Goal: Task Accomplishment & Management: Use online tool/utility

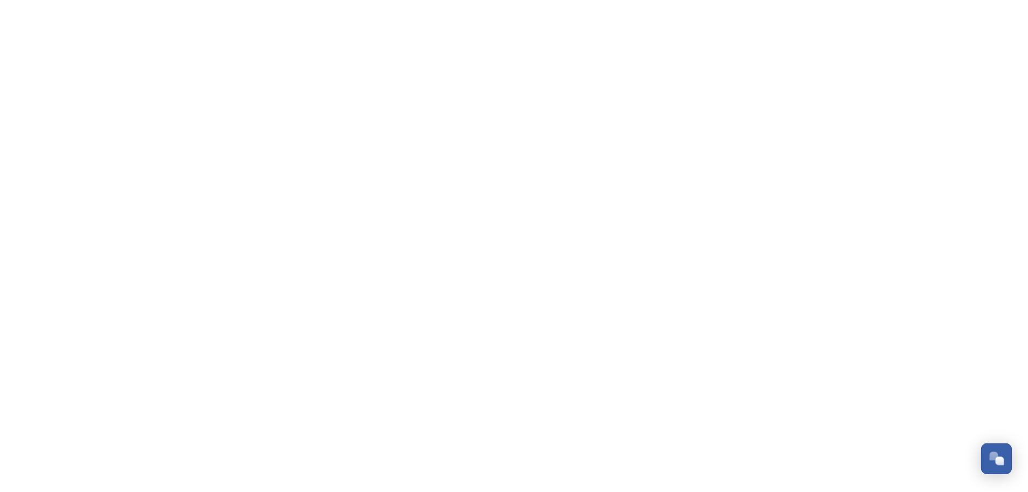
scroll to position [4833, 0]
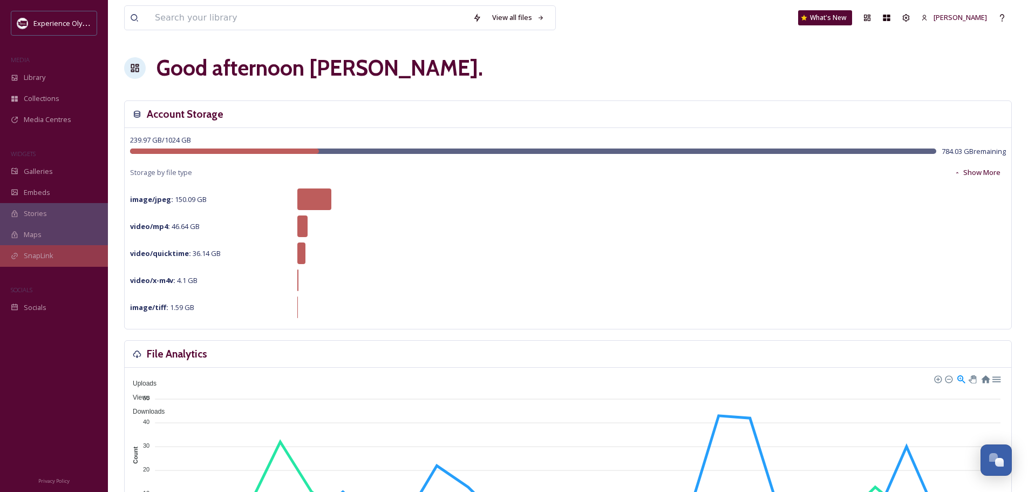
click at [44, 250] on span "SnapLink" at bounding box center [39, 255] width 30 height 10
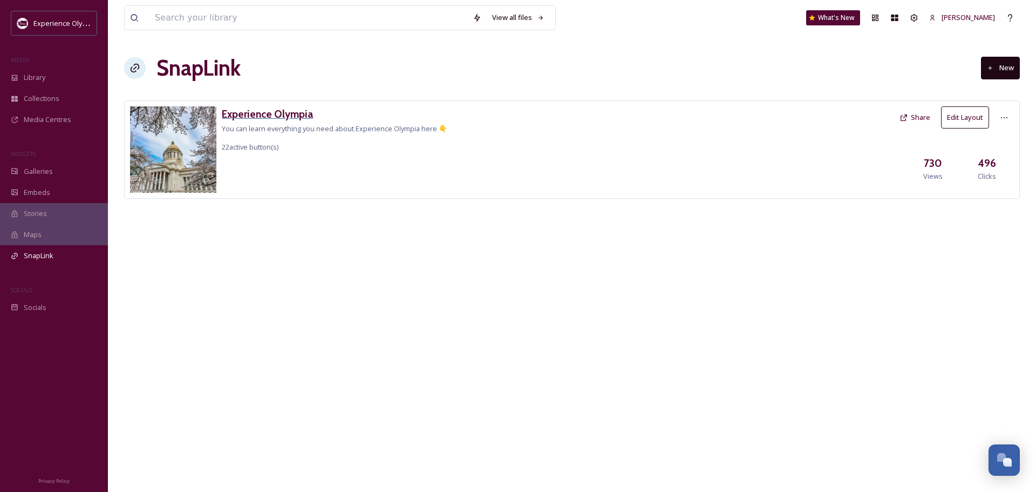
click at [283, 110] on h3 "Experience Olympia" at bounding box center [335, 114] width 226 height 16
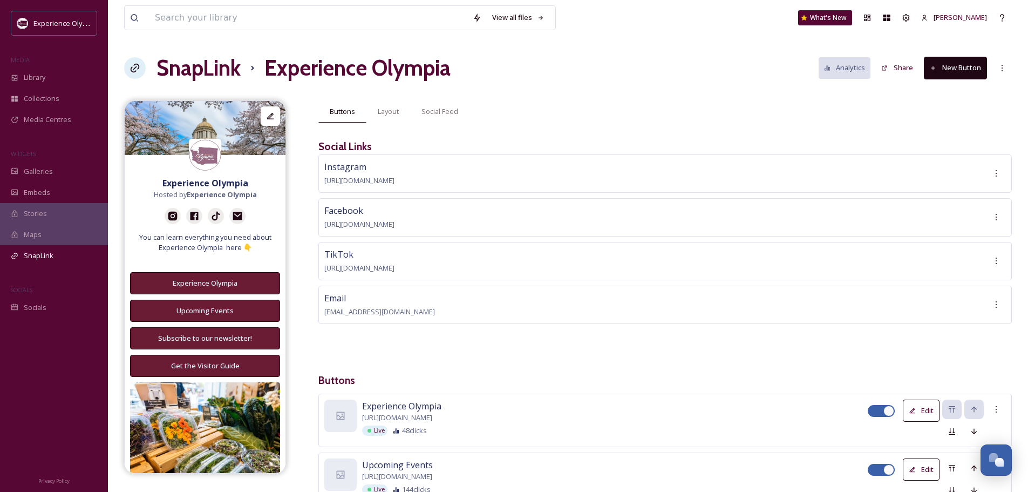
click at [967, 70] on button "New Button" at bounding box center [955, 68] width 63 height 22
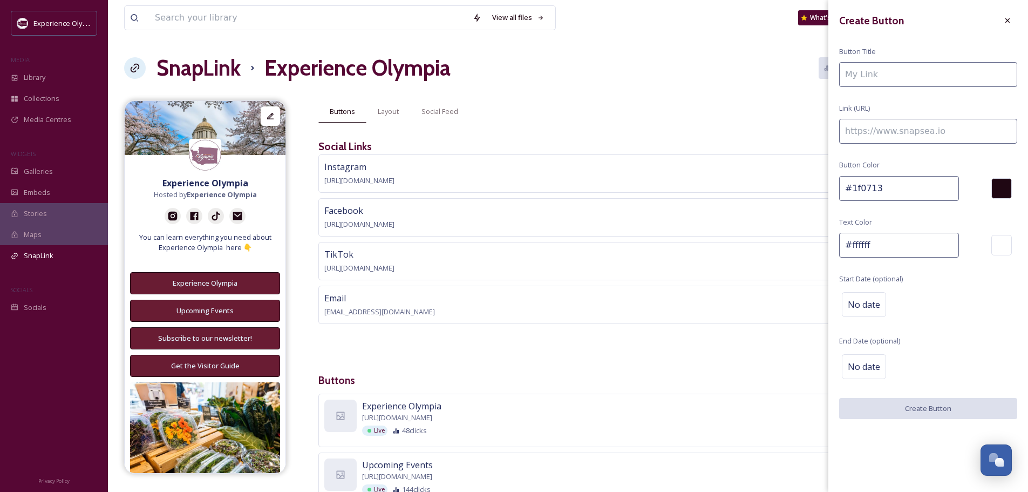
click at [899, 131] on input at bounding box center [928, 131] width 178 height 25
paste input "https://www.experienceolympia.com/blog/free-things-to-do/"
type input "https://www.experienceolympia.com/blog/free-things-to-do/"
click at [899, 76] on input at bounding box center [928, 74] width 178 height 25
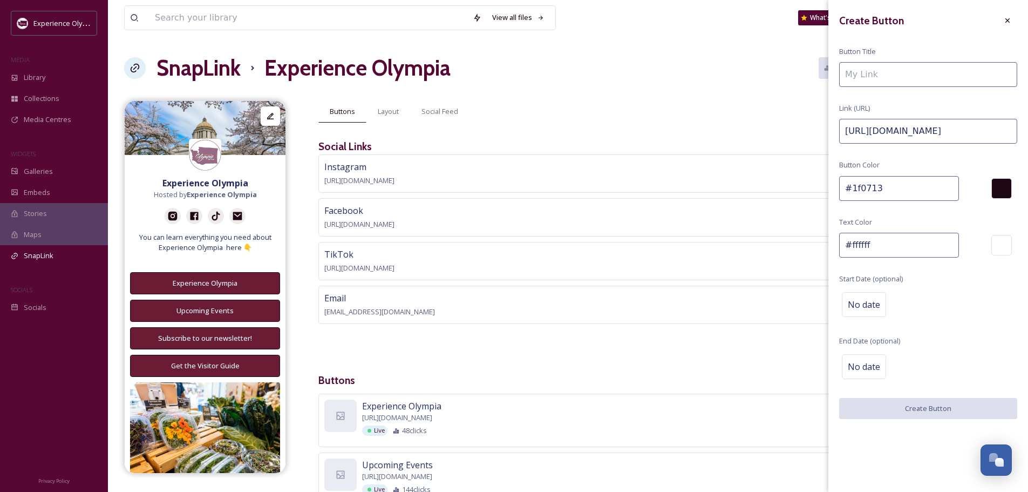
scroll to position [0, 0]
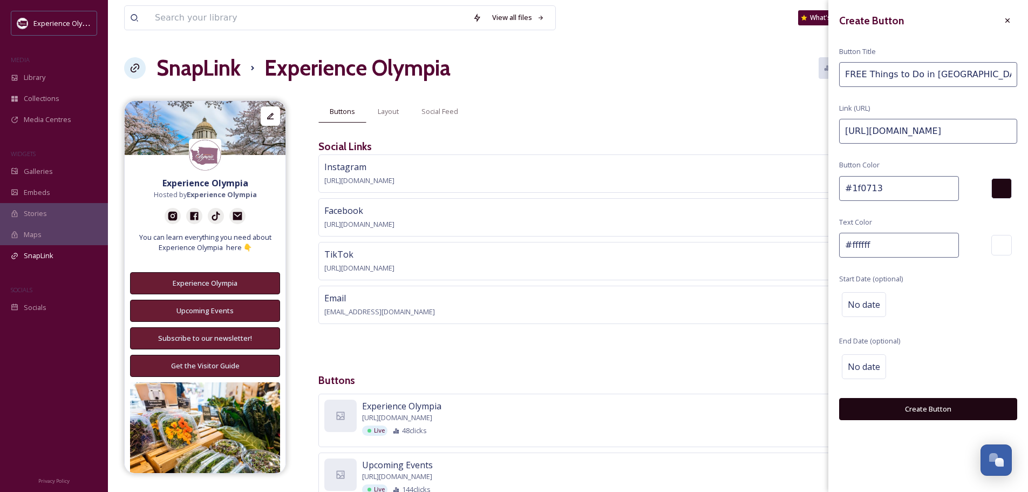
type input "FREE Things to Do in Thurston County"
drag, startPoint x: 880, startPoint y: 187, endPoint x: 851, endPoint y: 188, distance: 29.2
click at [851, 188] on input "#1f0713" at bounding box center [899, 188] width 120 height 25
paste input "691c3"
type input "#691c33"
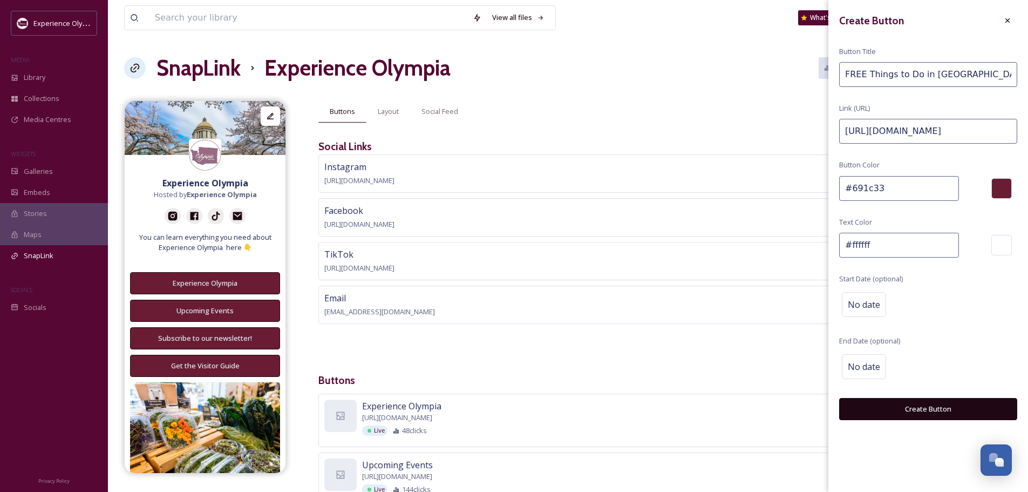
click at [933, 408] on button "Create Button" at bounding box center [928, 409] width 178 height 22
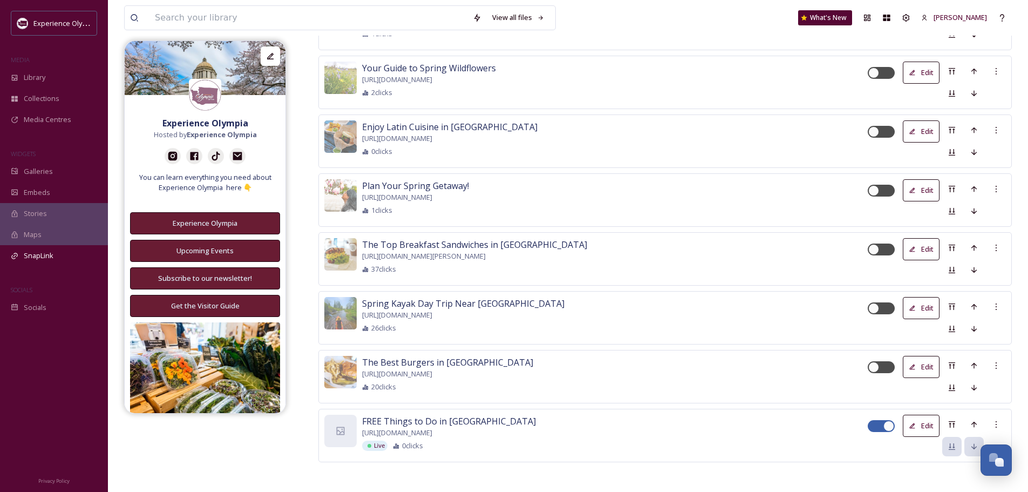
scroll to position [1692, 0]
click at [953, 419] on icon at bounding box center [952, 423] width 9 height 9
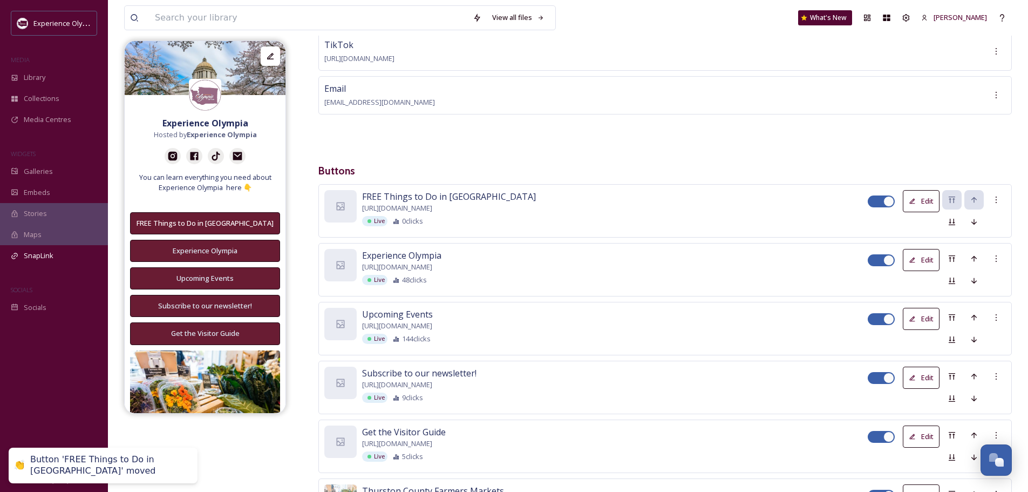
scroll to position [270, 0]
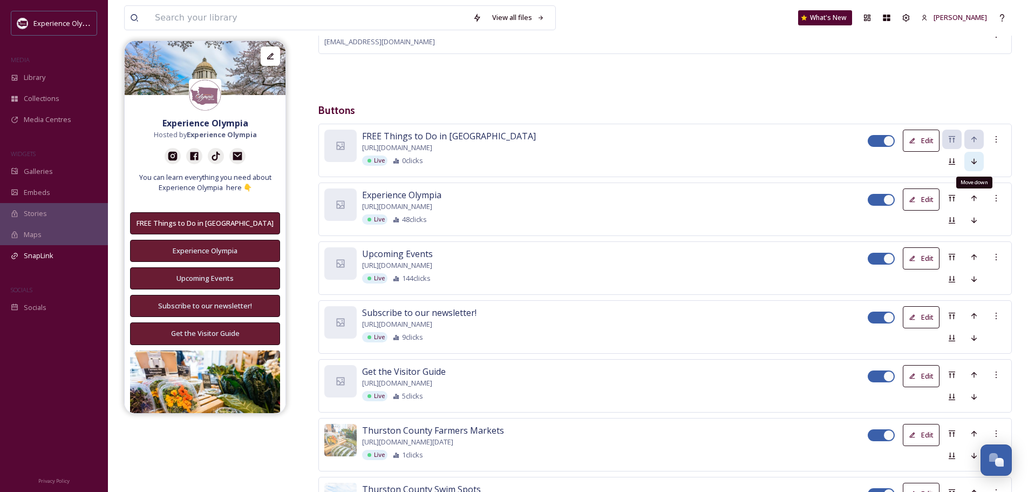
click at [972, 159] on icon at bounding box center [974, 161] width 9 height 9
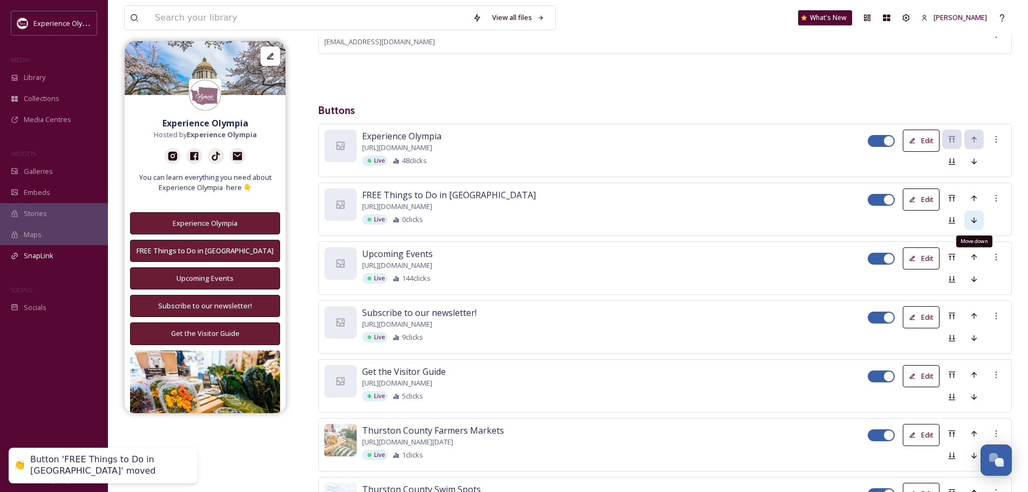
click at [974, 220] on icon at bounding box center [974, 220] width 5 height 6
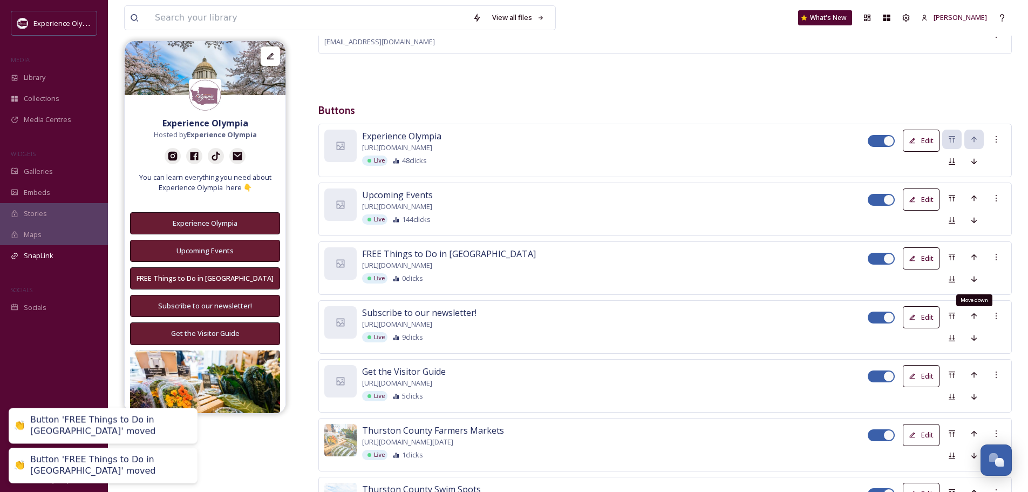
click at [971, 277] on icon at bounding box center [974, 279] width 9 height 9
click at [974, 335] on icon at bounding box center [974, 338] width 5 height 6
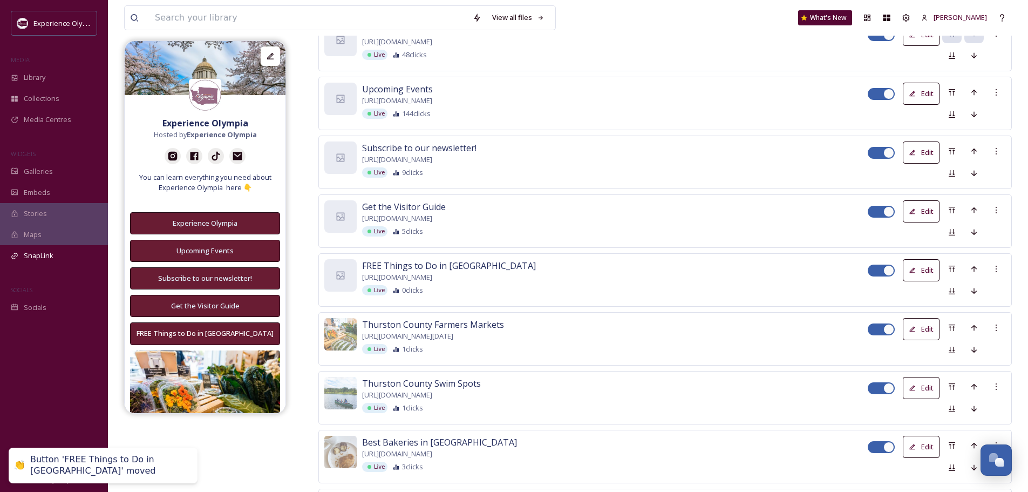
scroll to position [378, 0]
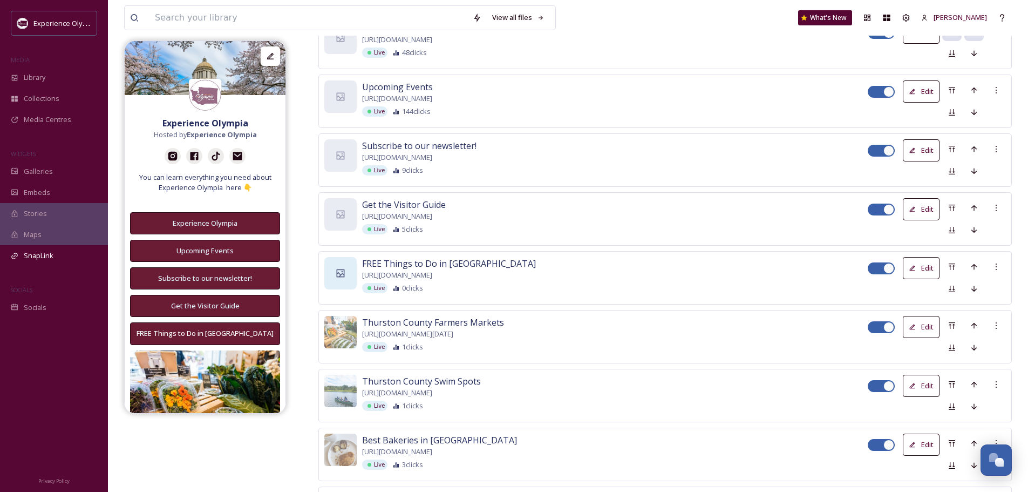
click at [347, 276] on div at bounding box center [340, 273] width 32 height 32
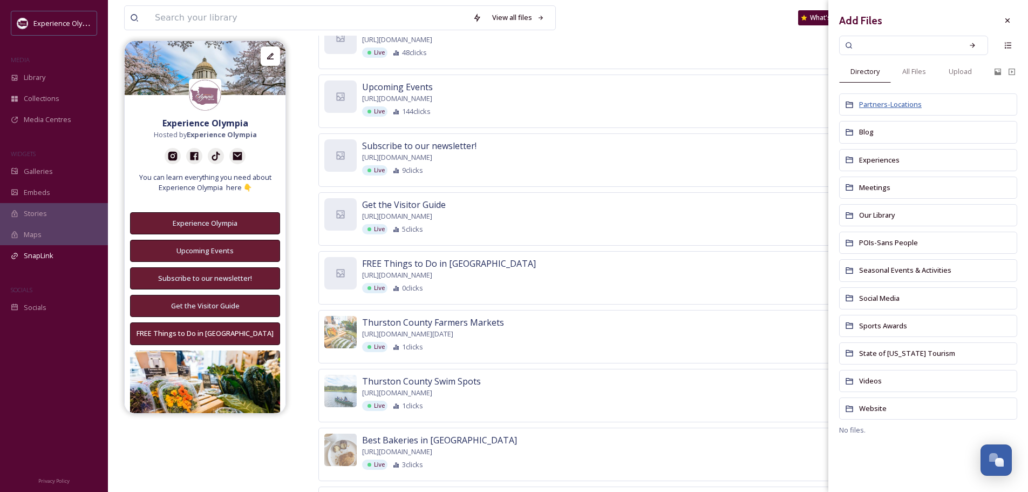
click at [889, 106] on span "Partners-Locations" at bounding box center [890, 104] width 63 height 10
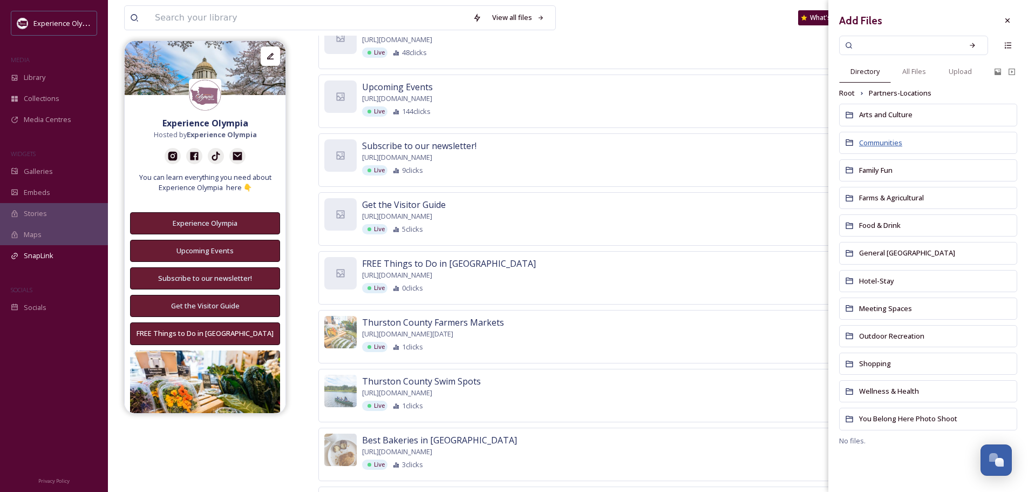
click at [889, 143] on span "Communities" at bounding box center [880, 143] width 43 height 10
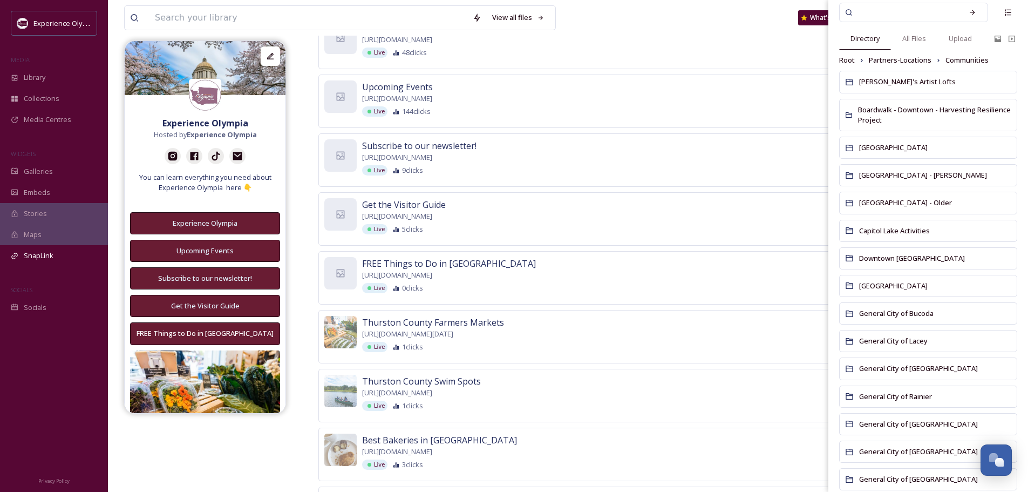
scroll to position [0, 0]
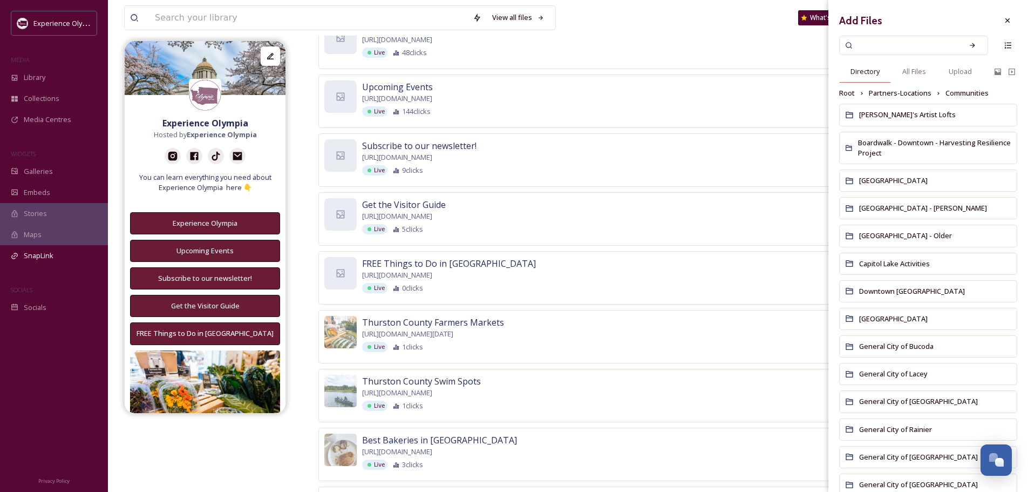
click at [875, 73] on span "Directory" at bounding box center [865, 71] width 29 height 10
click at [887, 50] on input at bounding box center [907, 45] width 102 height 24
type input "waterfront"
click at [965, 40] on div "Search" at bounding box center [972, 45] width 19 height 19
click at [854, 92] on span "Root" at bounding box center [847, 93] width 16 height 10
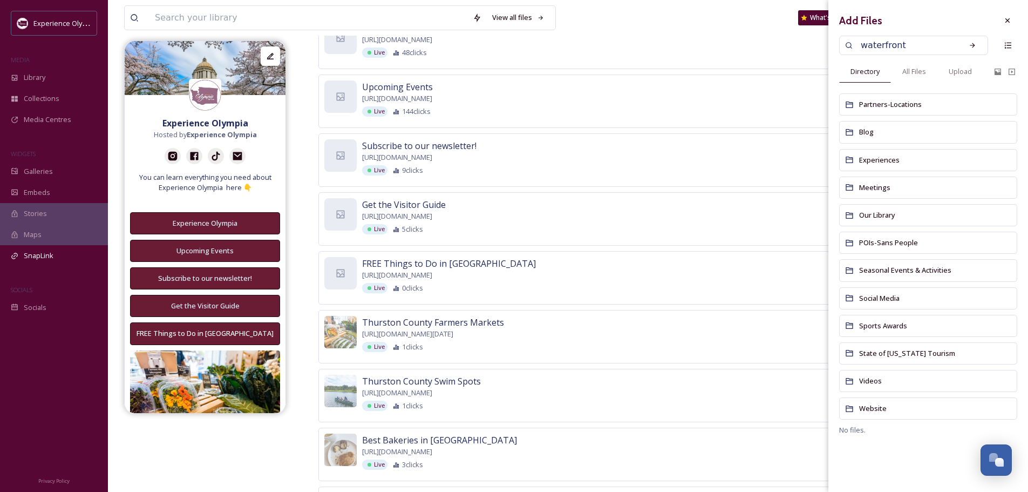
click at [921, 55] on input "waterfront" at bounding box center [907, 45] width 102 height 24
click at [970, 42] on icon at bounding box center [973, 46] width 8 height 8
click at [903, 108] on span "Partners-Locations" at bounding box center [890, 104] width 63 height 10
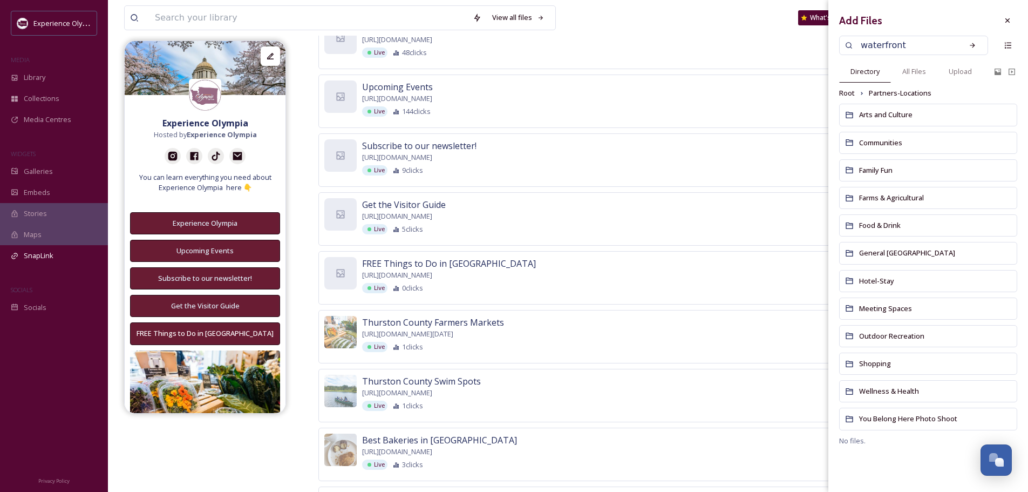
click at [908, 40] on input "waterfront" at bounding box center [907, 45] width 102 height 24
click at [881, 145] on span "Communities" at bounding box center [880, 143] width 43 height 10
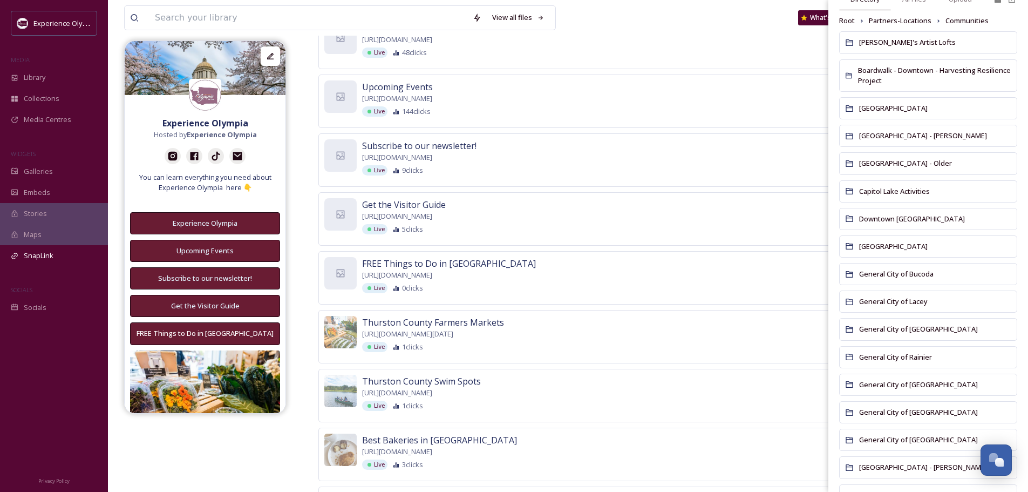
scroll to position [108, 0]
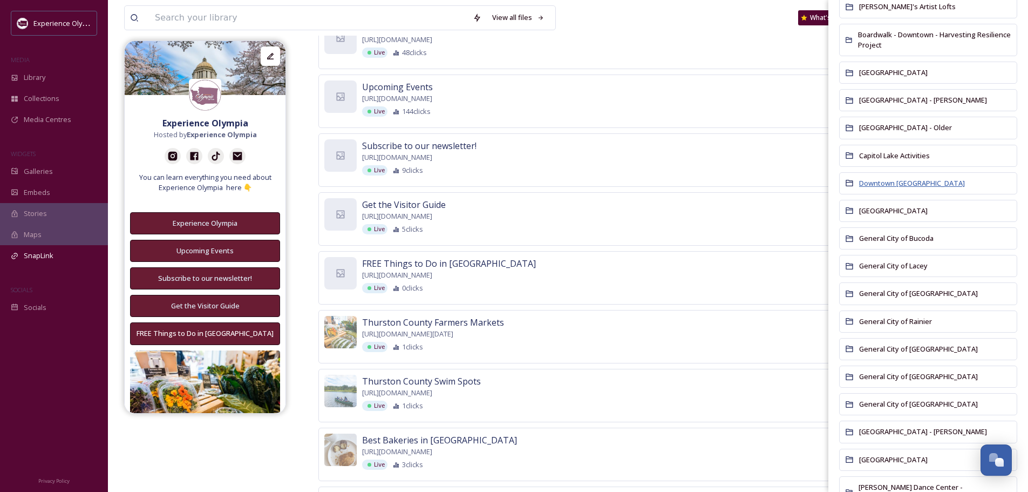
click at [885, 182] on span "Downtown [GEOGRAPHIC_DATA]" at bounding box center [912, 183] width 106 height 10
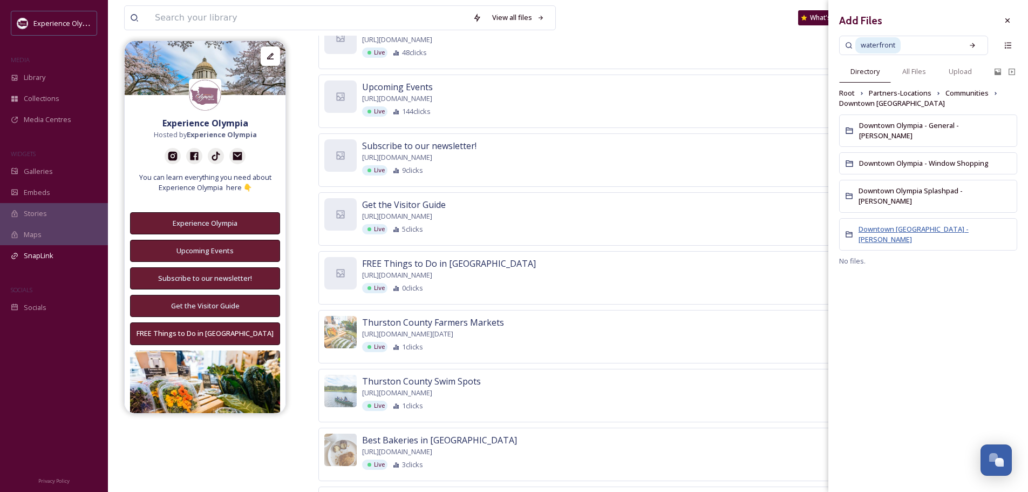
click at [887, 224] on span "Downtown [GEOGRAPHIC_DATA] - [PERSON_NAME]" at bounding box center [914, 234] width 110 height 20
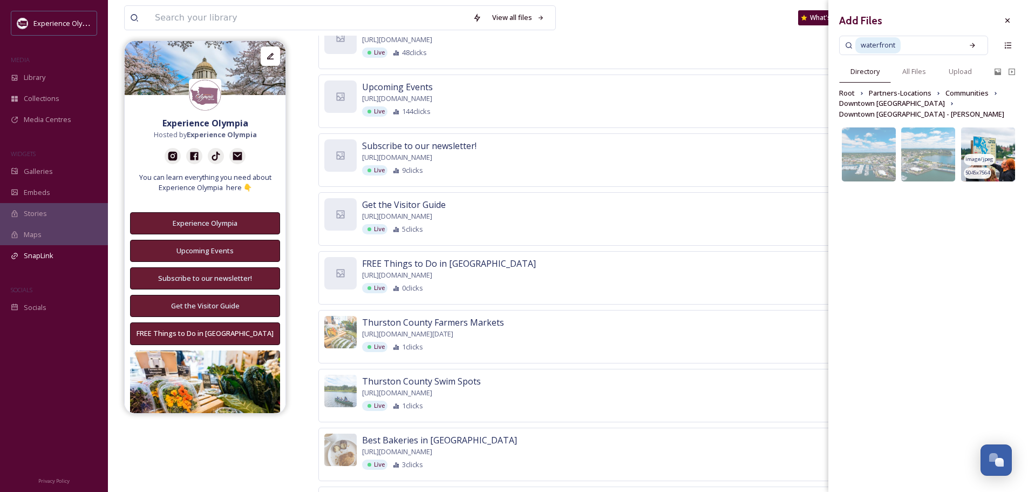
click at [990, 165] on img at bounding box center [988, 154] width 54 height 54
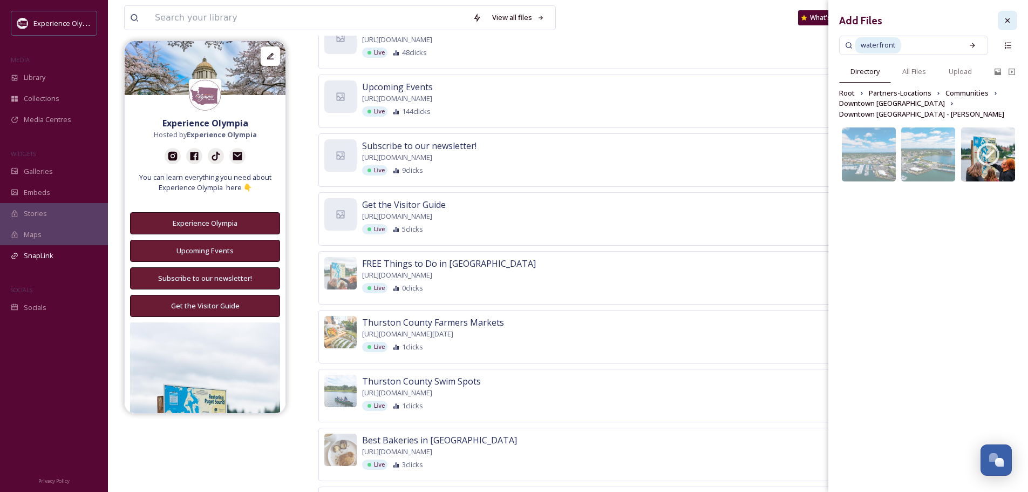
click at [1014, 22] on div at bounding box center [1007, 20] width 19 height 19
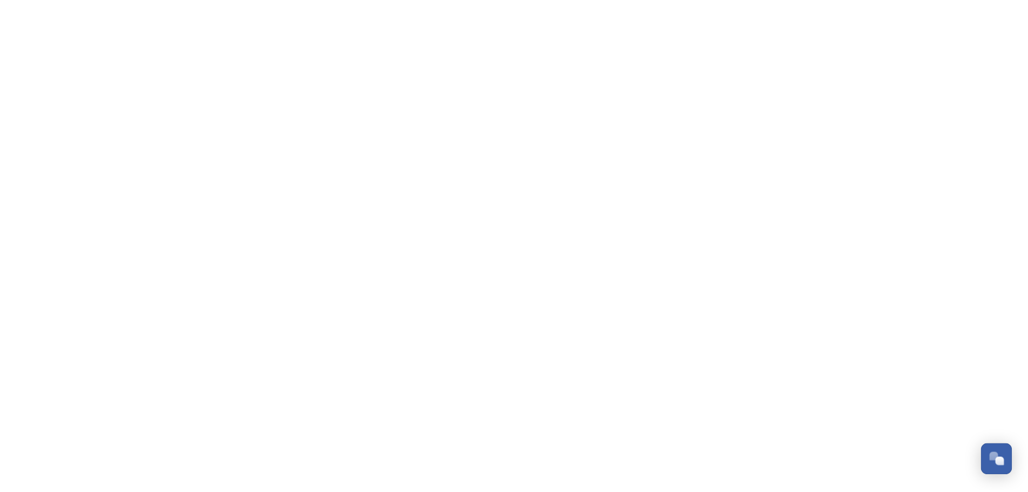
scroll to position [4833, 0]
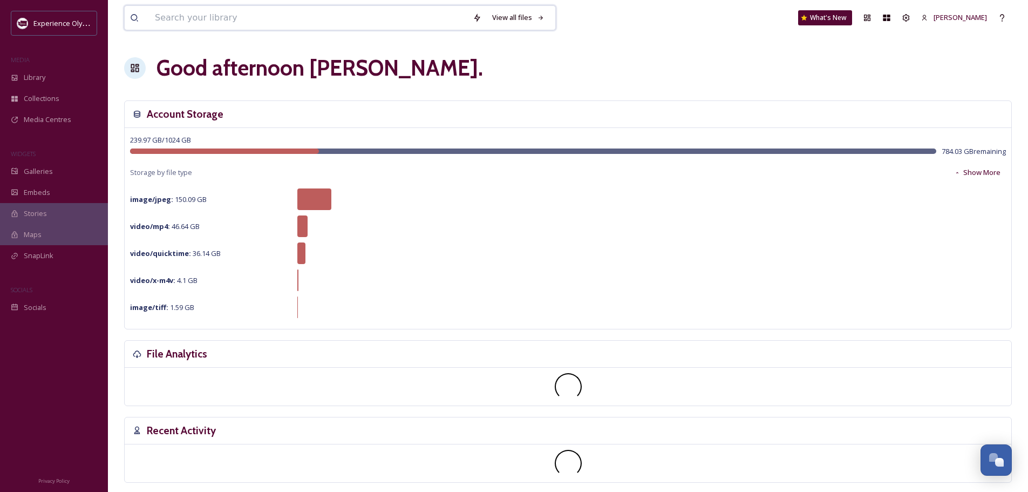
click at [281, 22] on input at bounding box center [309, 18] width 318 height 24
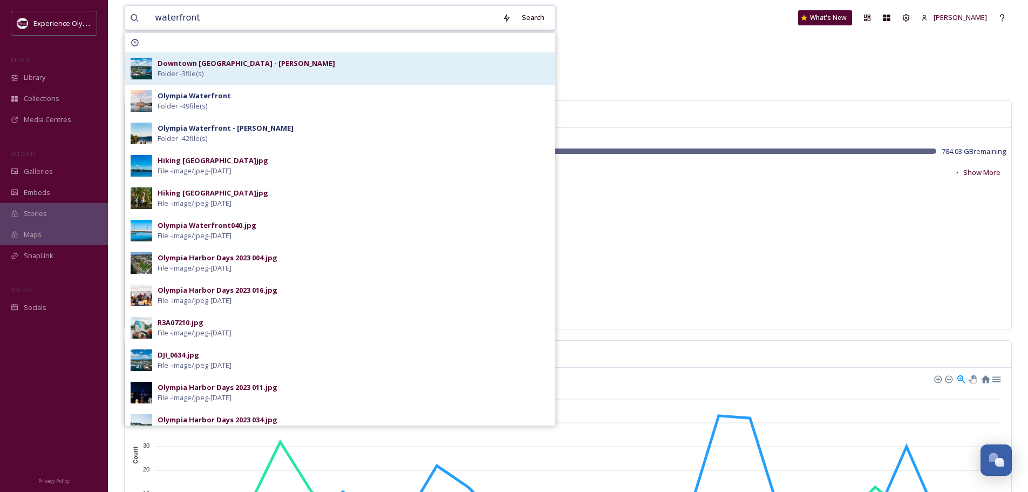
type input "waterfront"
click at [260, 76] on div "Downtown [GEOGRAPHIC_DATA] - [PERSON_NAME] Folder - 3 file(s)" at bounding box center [354, 68] width 392 height 21
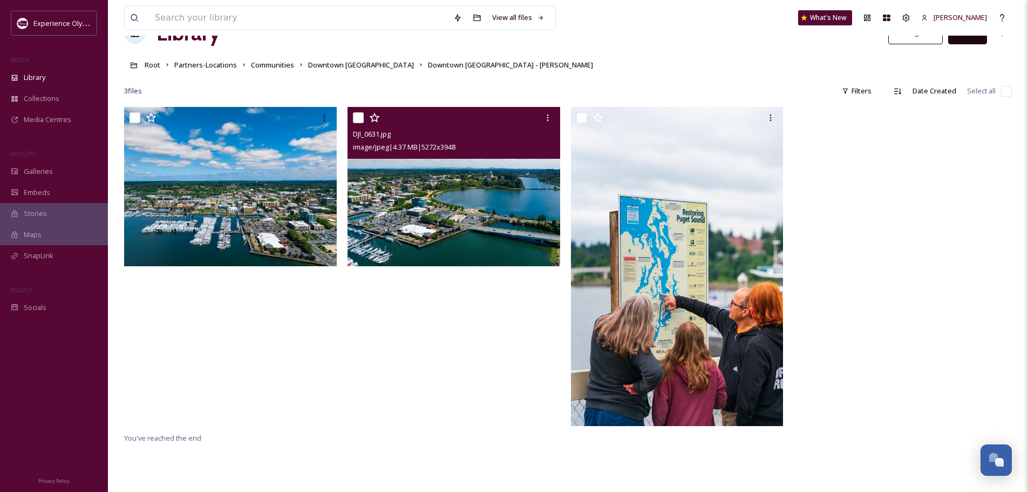
scroll to position [54, 0]
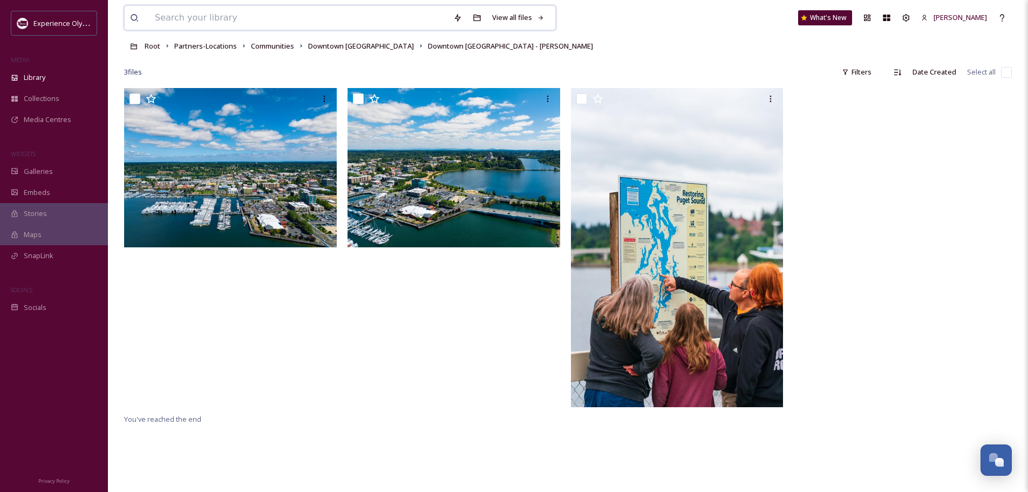
click at [234, 21] on input at bounding box center [299, 18] width 299 height 24
click at [603, 31] on div "View all files What's New [PERSON_NAME]" at bounding box center [568, 18] width 888 height 36
click at [146, 47] on span "Root" at bounding box center [153, 46] width 16 height 10
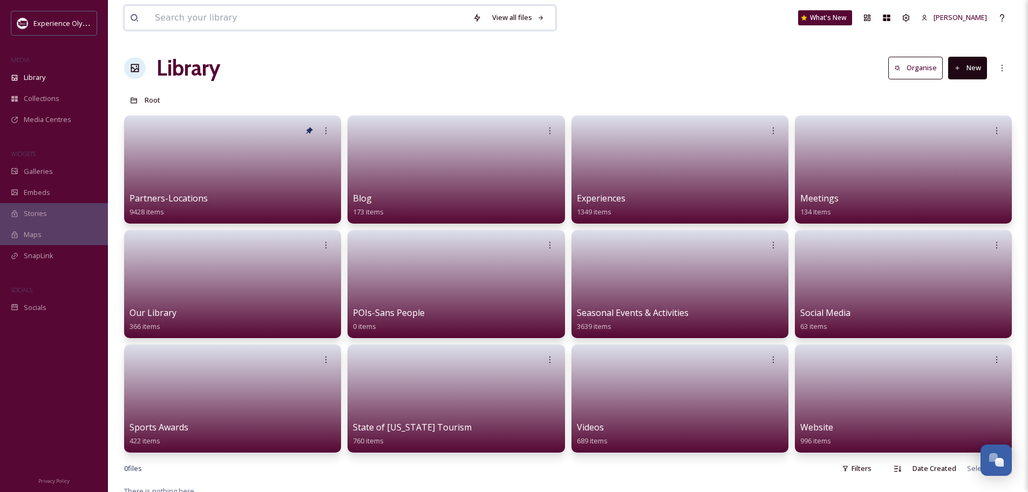
click at [250, 18] on input at bounding box center [309, 18] width 318 height 24
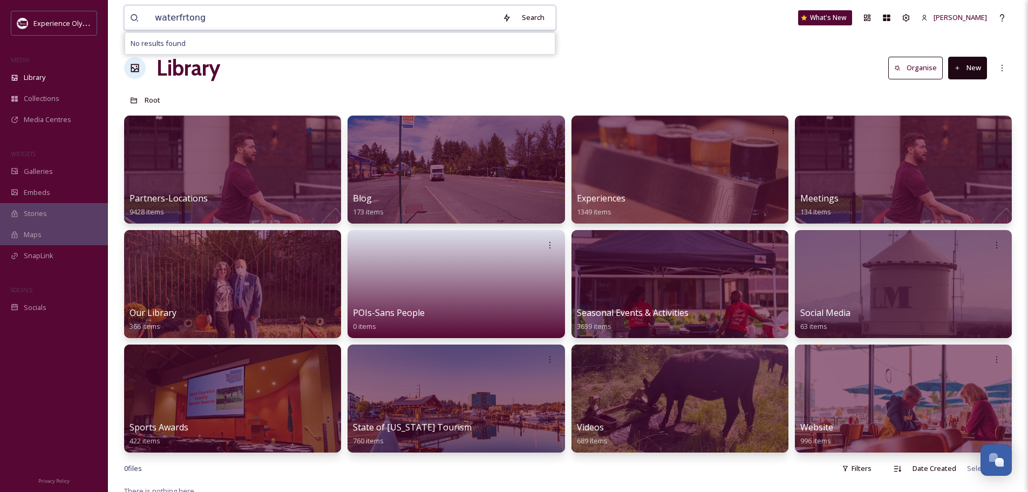
drag, startPoint x: 249, startPoint y: 21, endPoint x: 125, endPoint y: 24, distance: 124.2
click at [125, 24] on div "waterfrtong Search No results found" at bounding box center [340, 17] width 432 height 25
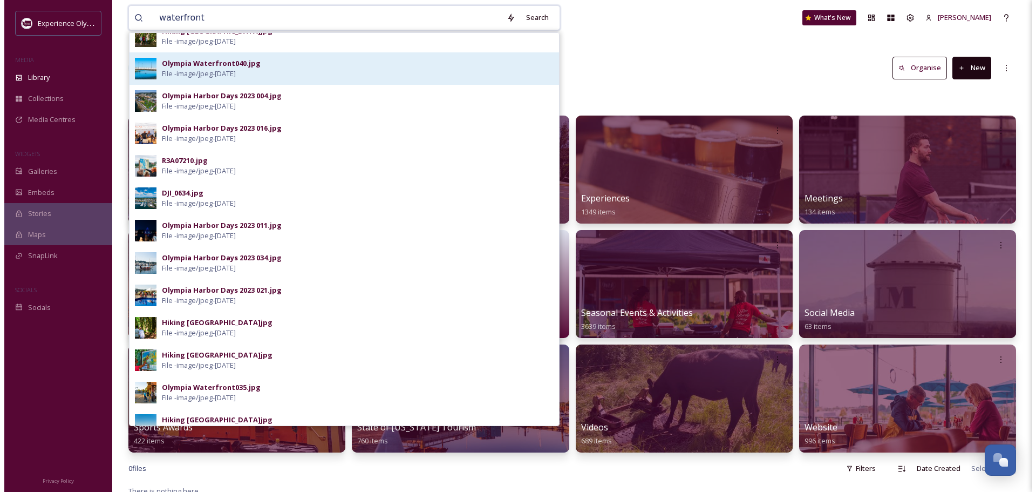
scroll to position [108, 0]
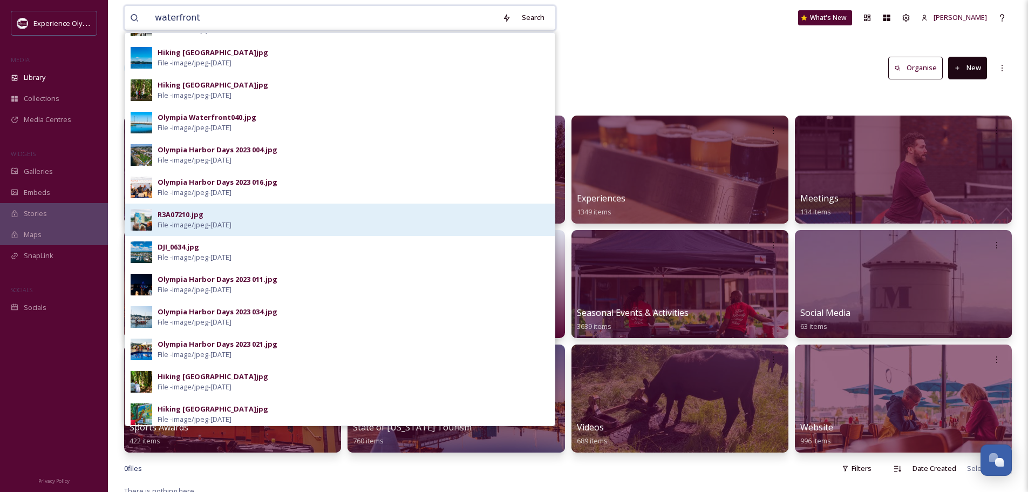
type input "waterfront"
click at [297, 225] on div "R3A07210.jpg File - image/jpeg - [DATE]" at bounding box center [354, 219] width 392 height 21
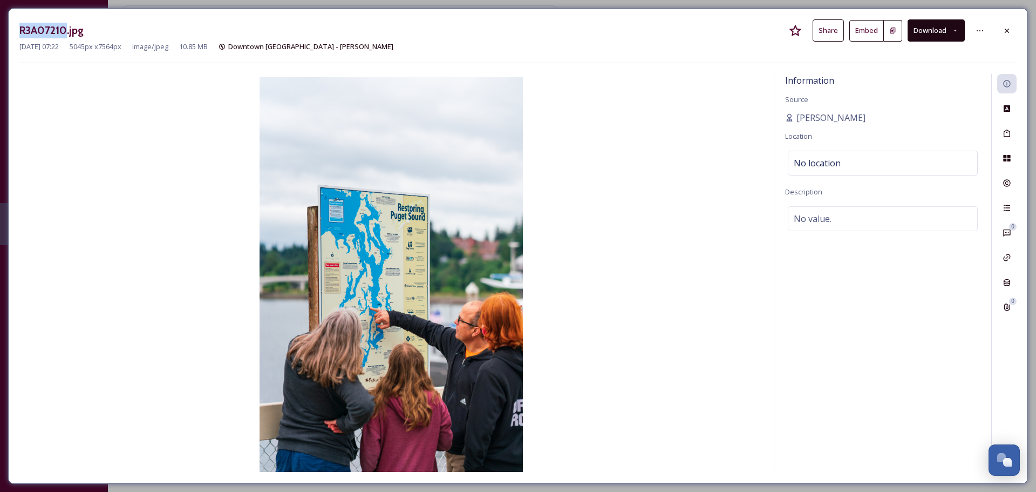
drag, startPoint x: 65, startPoint y: 30, endPoint x: 7, endPoint y: 33, distance: 57.8
click at [7, 33] on div "R3A07210.jpg Share Embed Download [DATE] 07:22 5045 px x 7564 px image/jpeg 10.…" at bounding box center [518, 246] width 1036 height 492
copy h3 "R3A07210"
